Goal: Task Accomplishment & Management: Complete application form

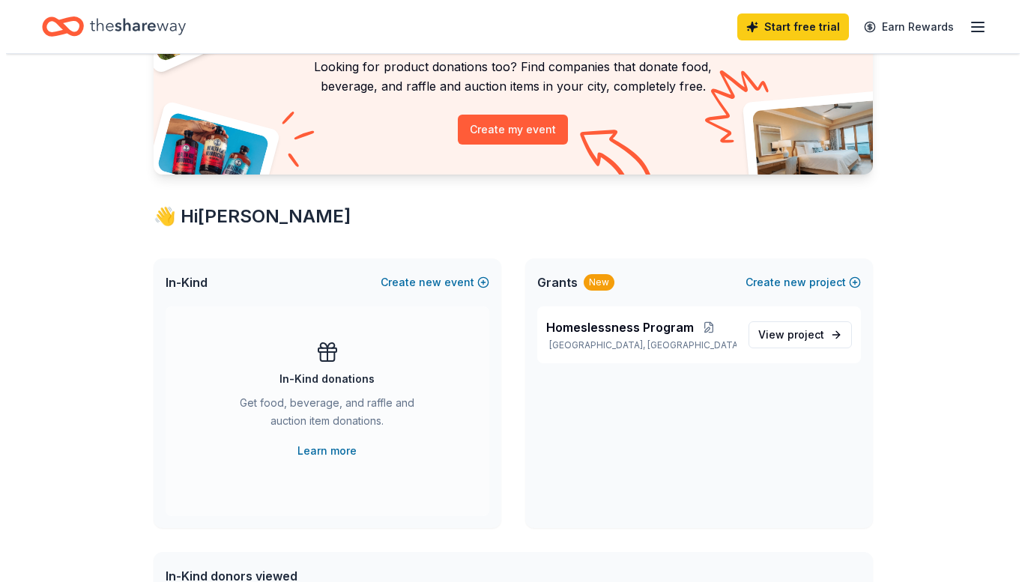
scroll to position [122, 0]
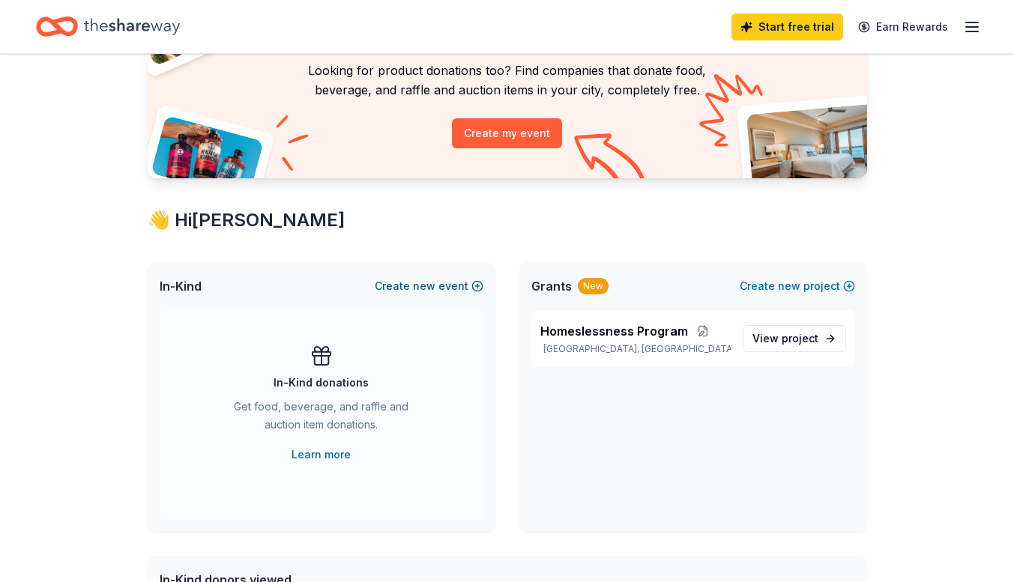
click at [476, 288] on button "Create new event" at bounding box center [429, 286] width 109 height 18
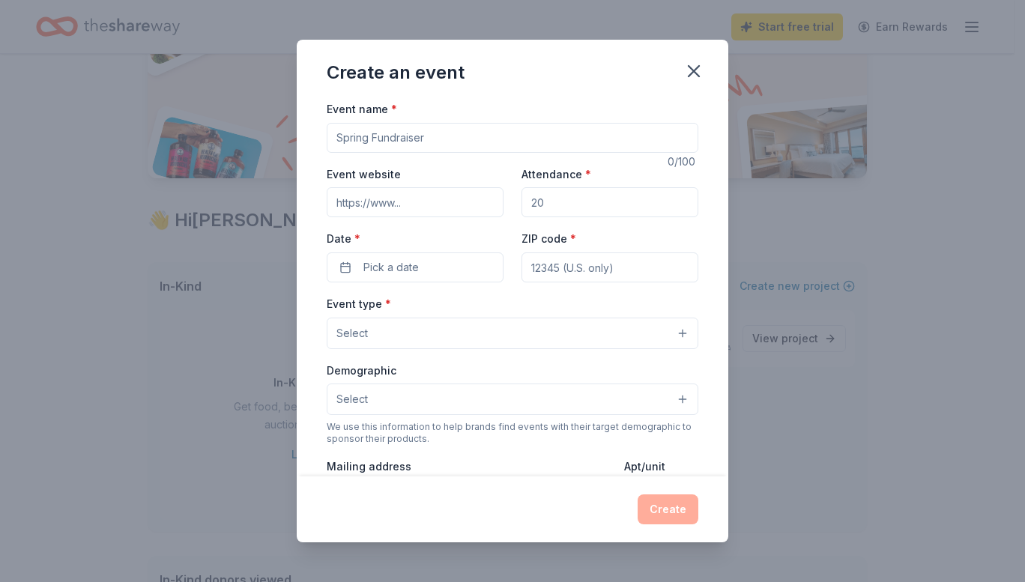
click at [429, 143] on input "Event name *" at bounding box center [513, 138] width 372 height 30
type input "Trunk or Treat"
type input "100"
type input "e"
click at [456, 272] on button "Pick a date" at bounding box center [415, 268] width 177 height 30
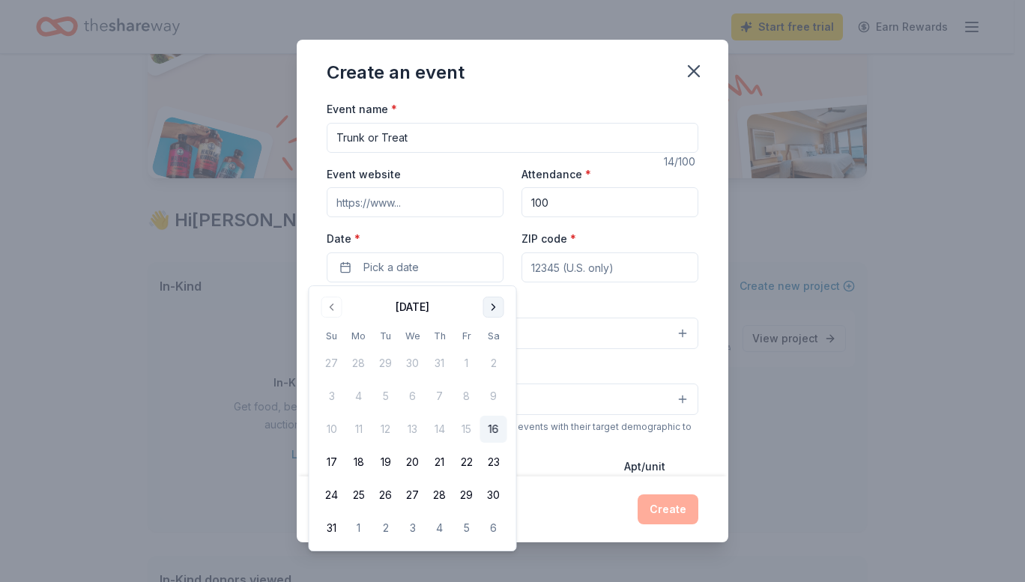
click at [486, 301] on button "Go to next month" at bounding box center [494, 307] width 21 height 21
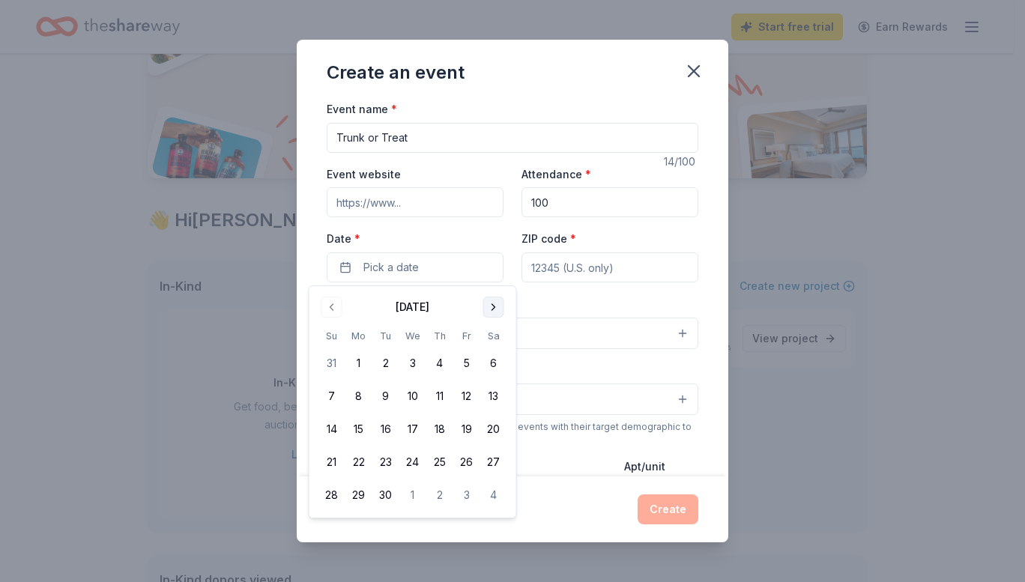
click at [486, 301] on button "Go to next month" at bounding box center [494, 307] width 21 height 21
click at [438, 501] on button "30" at bounding box center [440, 495] width 27 height 27
click at [608, 274] on input "ZIP code *" at bounding box center [610, 268] width 177 height 30
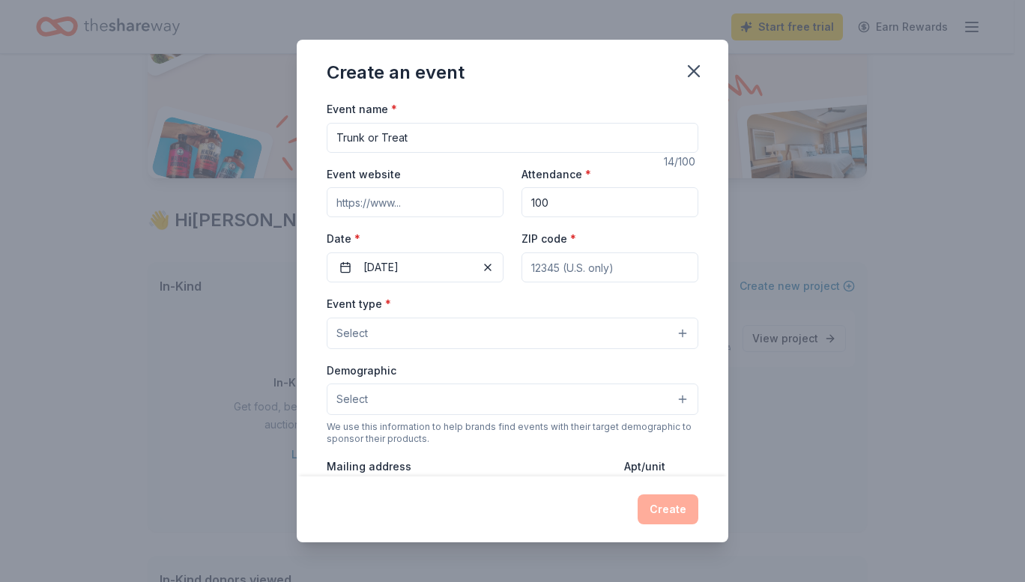
click at [667, 334] on button "Select" at bounding box center [513, 333] width 372 height 31
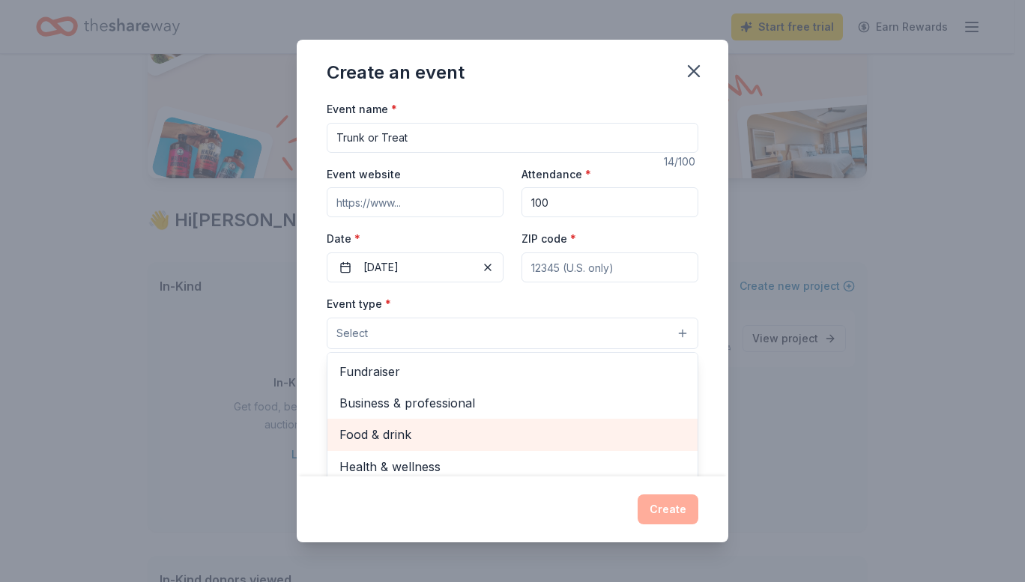
click at [571, 428] on span "Food & drink" at bounding box center [513, 434] width 346 height 19
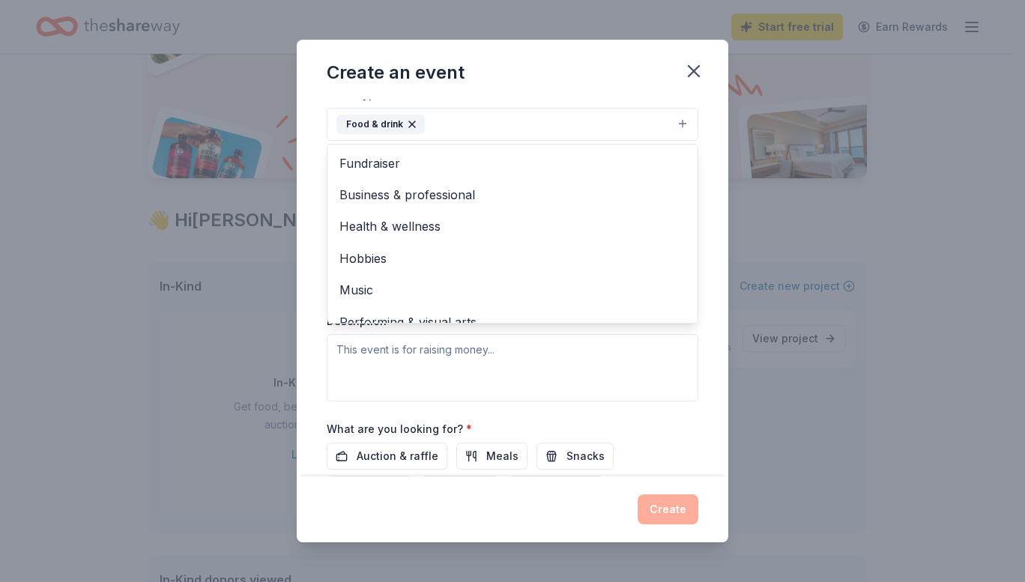
scroll to position [18, 0]
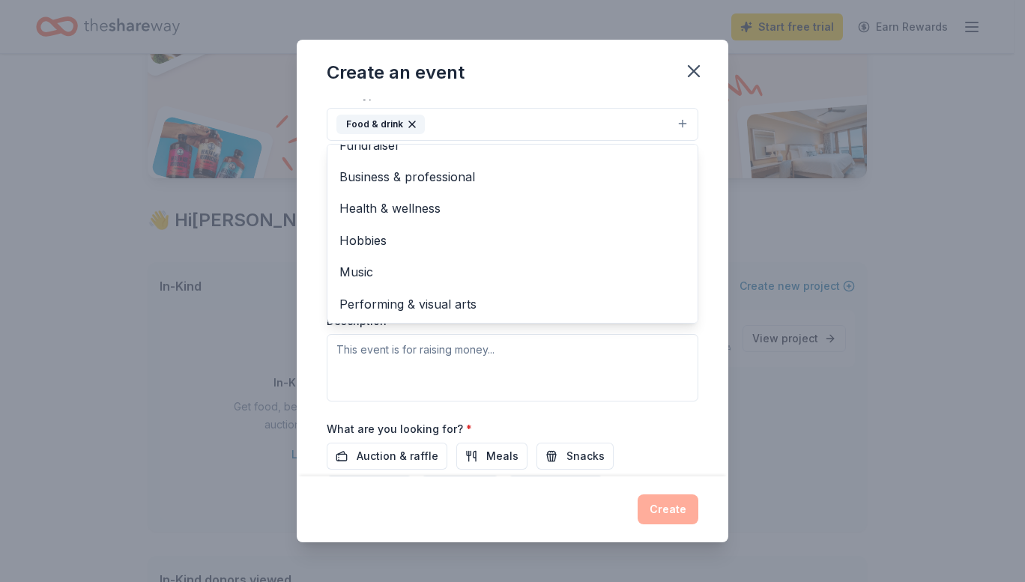
click at [611, 382] on div "Event type * Food & drink Fundraiser Business & professional Health & wellness …" at bounding box center [513, 243] width 372 height 317
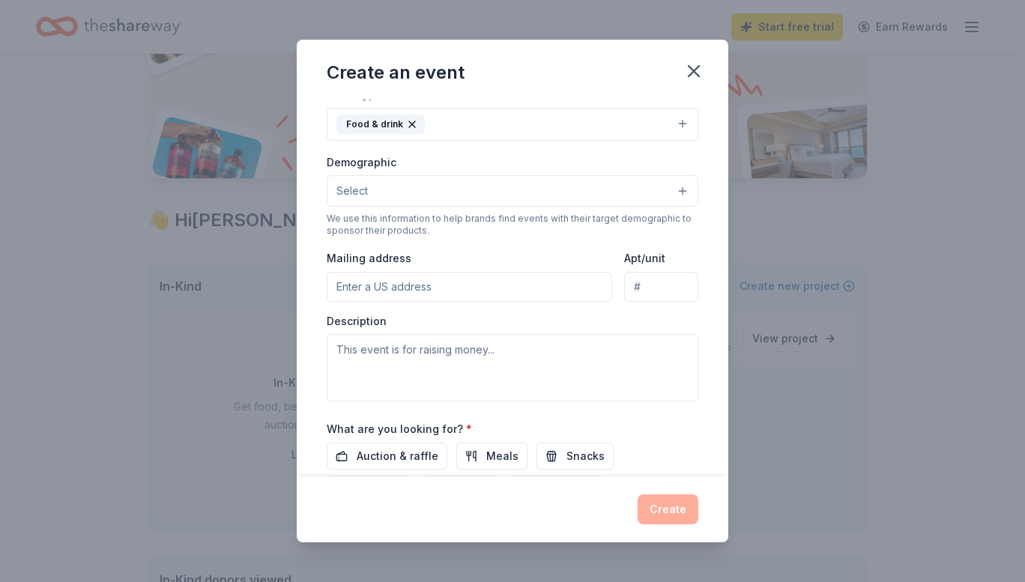
click at [678, 188] on button "Select" at bounding box center [513, 190] width 372 height 31
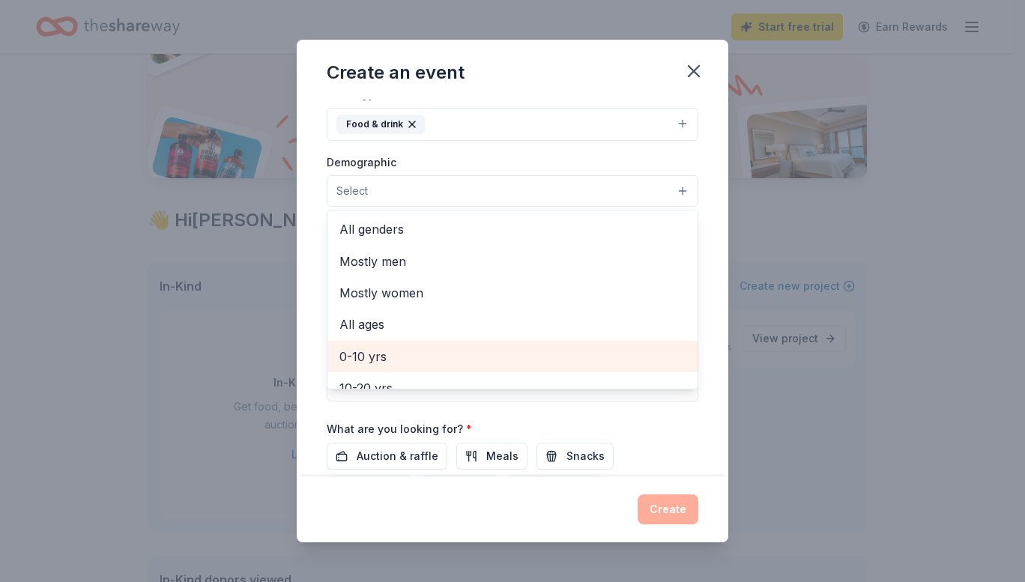
click at [642, 346] on div "0-10 yrs" at bounding box center [513, 356] width 370 height 31
click at [630, 357] on span "10-20 yrs" at bounding box center [513, 358] width 346 height 19
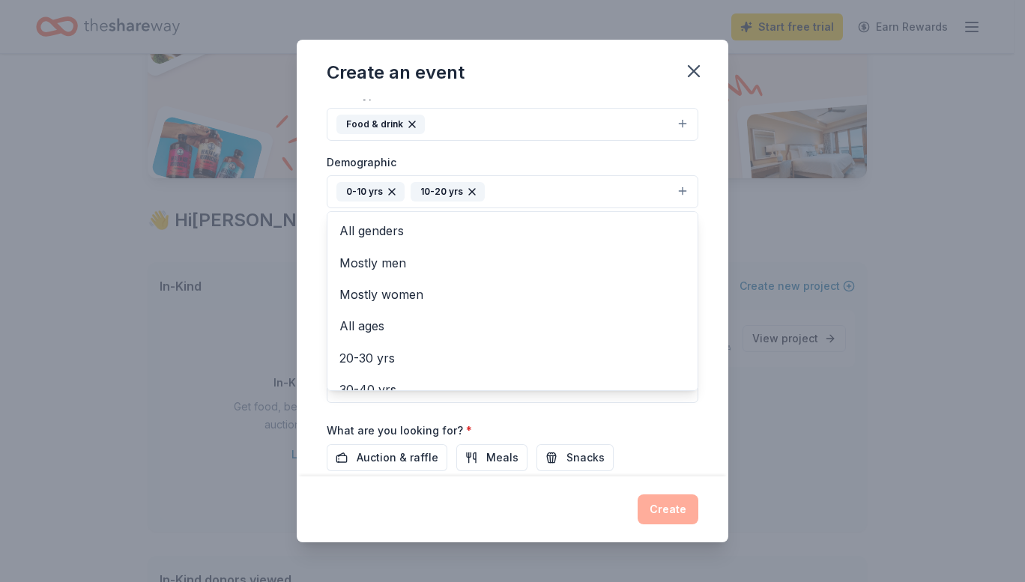
click at [703, 424] on div "Event name * Trunk or Treat 14 /100 Event website Attendance * 100 Date * [DATE…" at bounding box center [513, 288] width 432 height 377
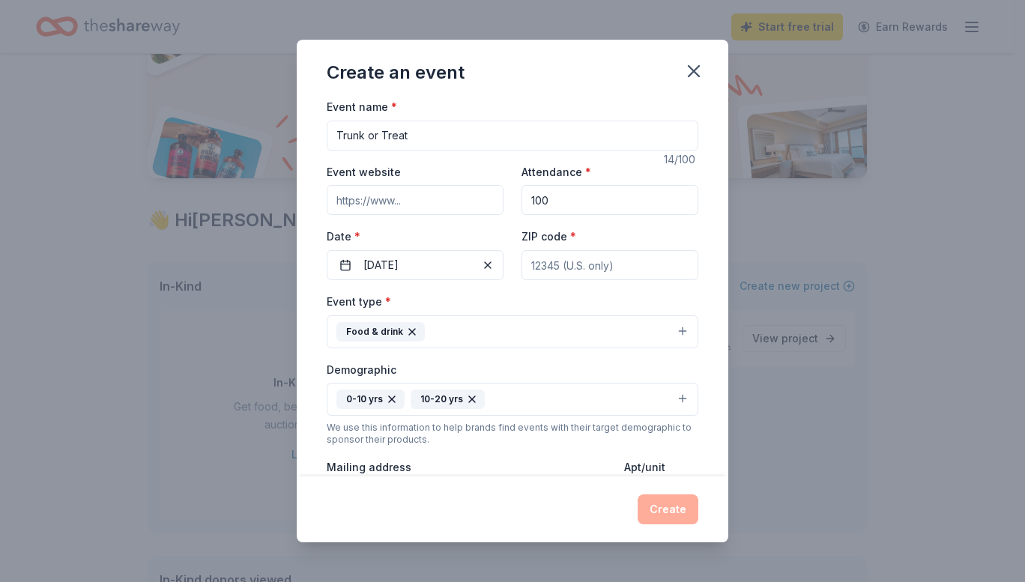
scroll to position [0, 0]
click at [417, 202] on input "Event website" at bounding box center [415, 202] width 177 height 30
type input "[DOMAIN_NAME]"
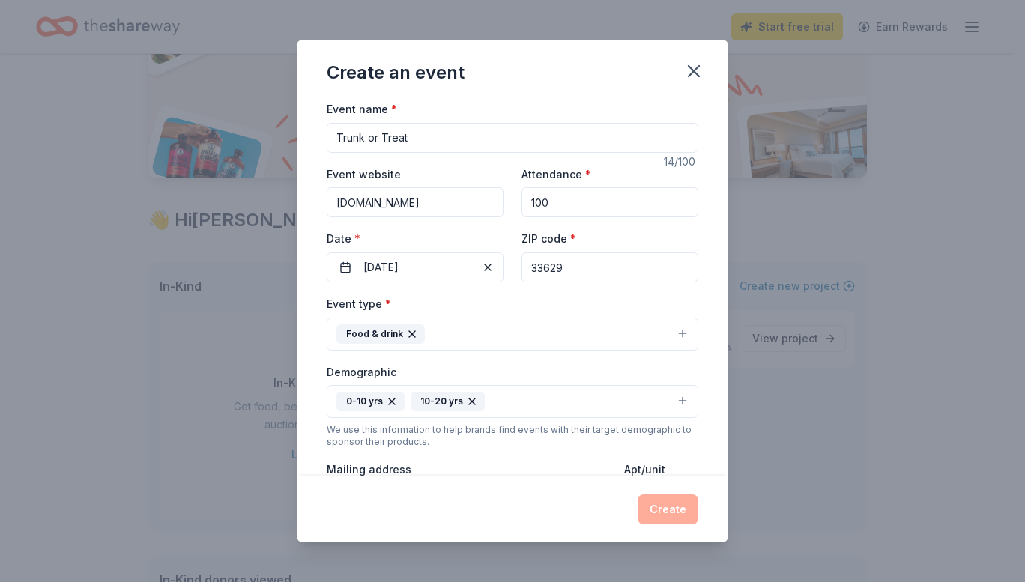
type input "33629"
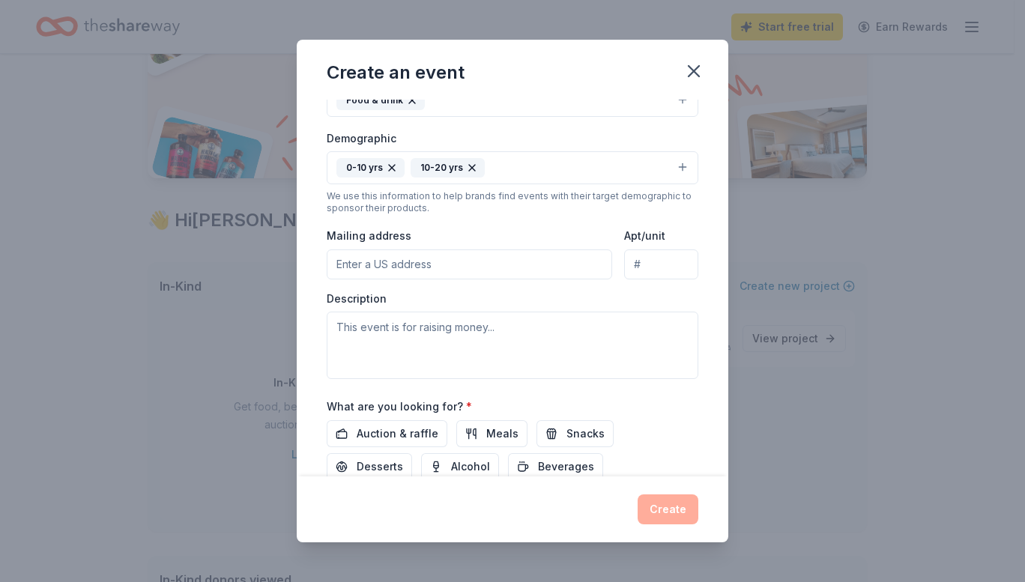
scroll to position [236, 0]
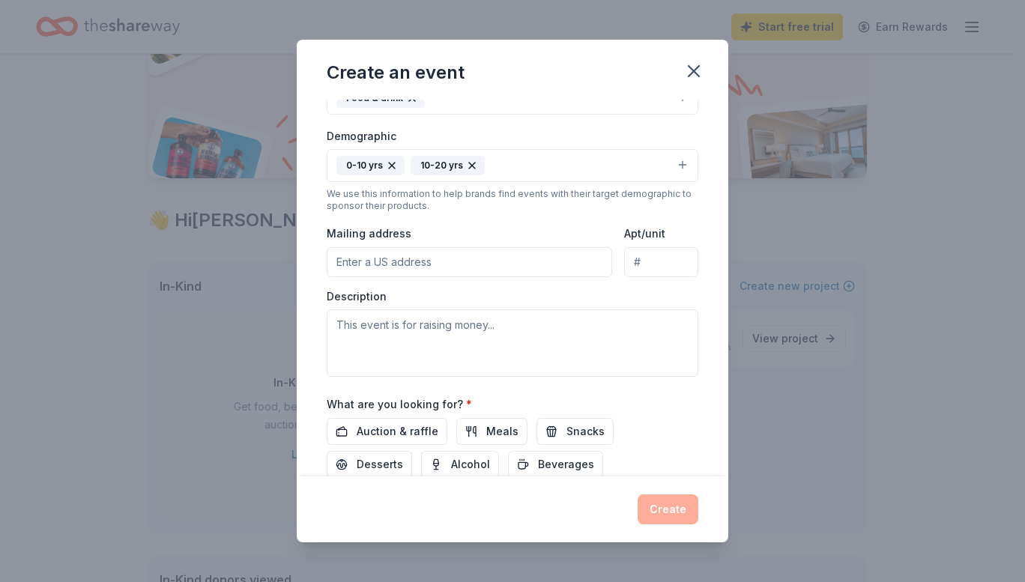
click at [504, 263] on input "Mailing address" at bounding box center [470, 262] width 286 height 30
click at [496, 265] on input "[STREET_ADDRESS]" at bounding box center [470, 262] width 286 height 30
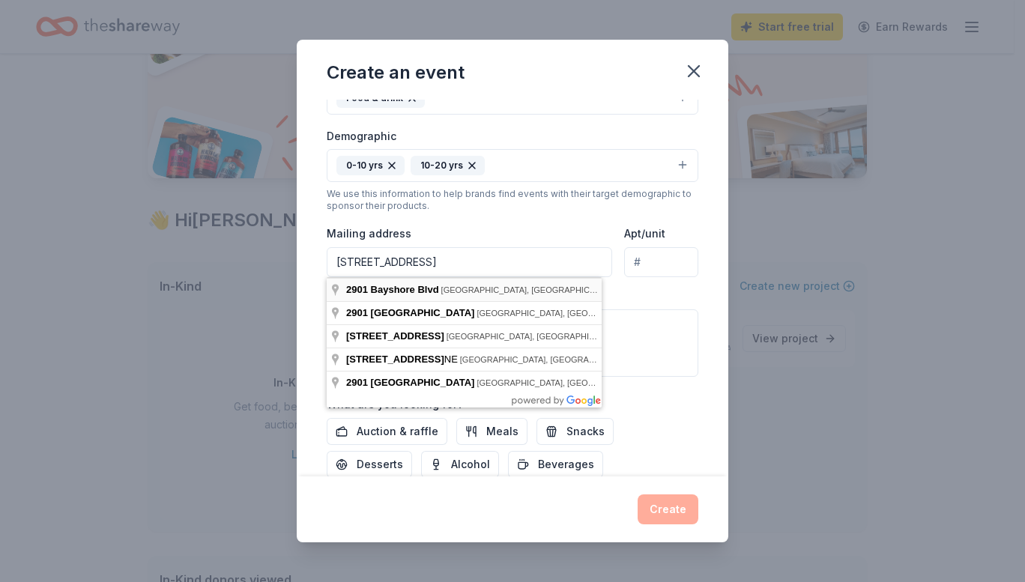
type input "[STREET_ADDRESS]"
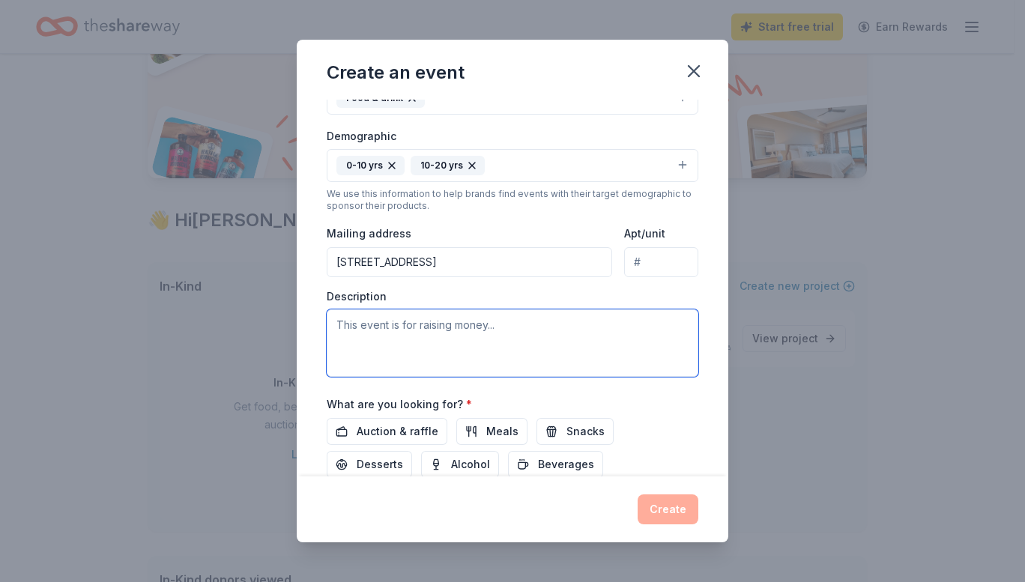
click at [458, 341] on textarea at bounding box center [513, 343] width 372 height 67
type textarea "T"
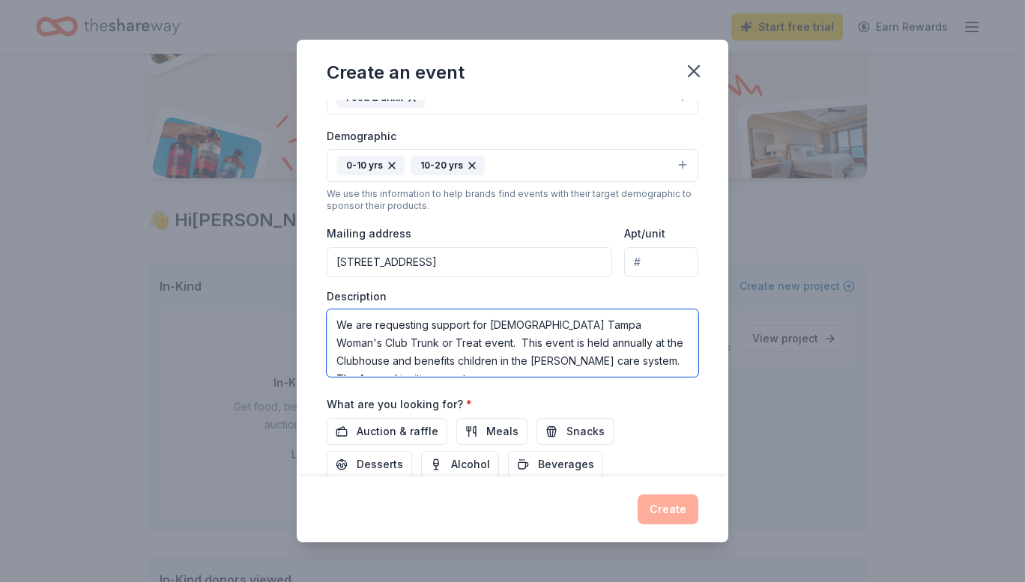
scroll to position [9, 0]
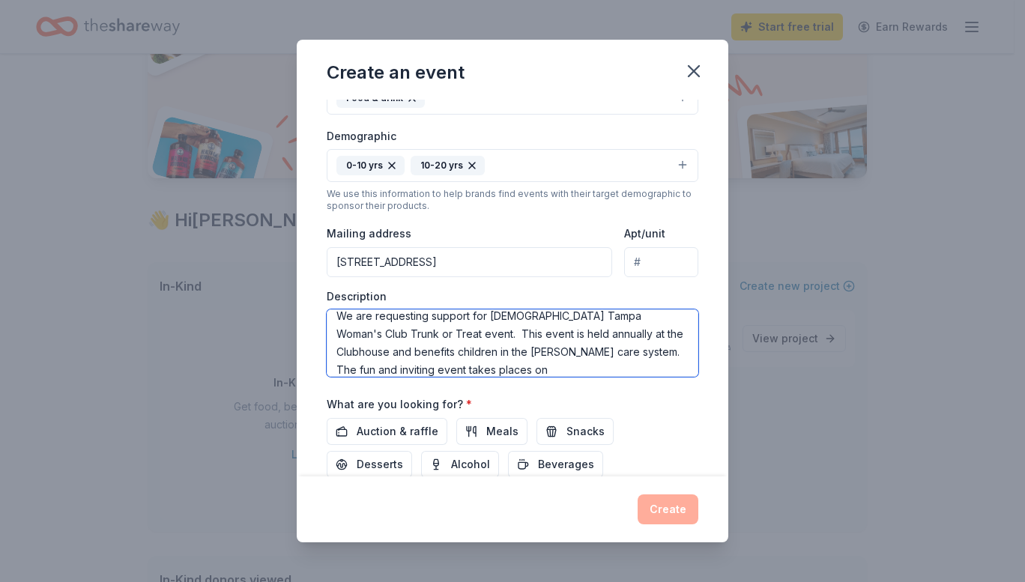
click at [494, 370] on textarea "We are requesting support for [DEMOGRAPHIC_DATA] Tampa Woman's Club Trunk or Tr…" at bounding box center [513, 343] width 372 height 67
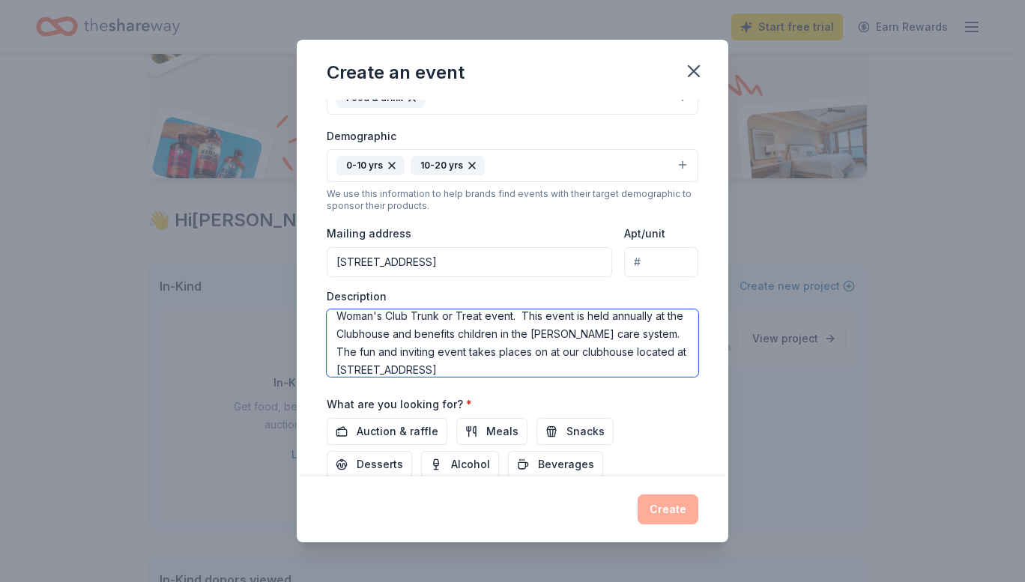
click at [483, 370] on textarea "We are requesting support for [DEMOGRAPHIC_DATA] Tampa Woman's Club Trunk or Tr…" at bounding box center [513, 343] width 372 height 67
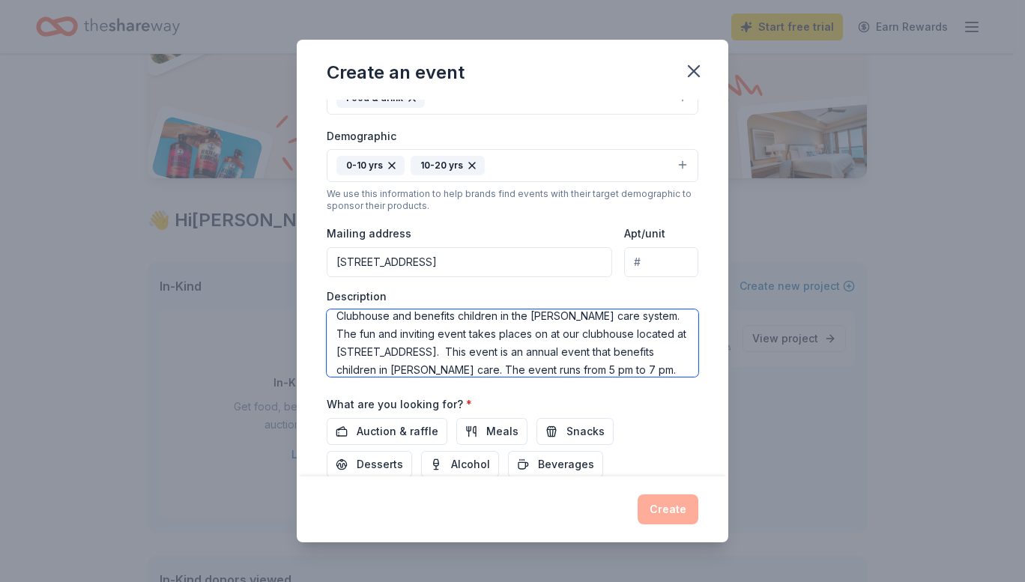
type textarea "We are requesting support for [DEMOGRAPHIC_DATA] Tampa Woman's Club Trunk or Tr…"
